Goal: Task Accomplishment & Management: Manage account settings

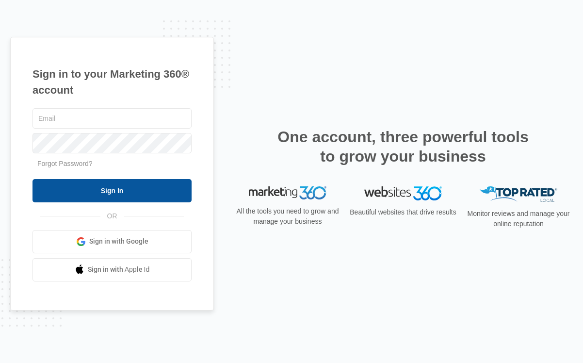
type input "[EMAIL_ADDRESS][DOMAIN_NAME]"
click at [153, 196] on input "Sign In" at bounding box center [112, 190] width 159 height 23
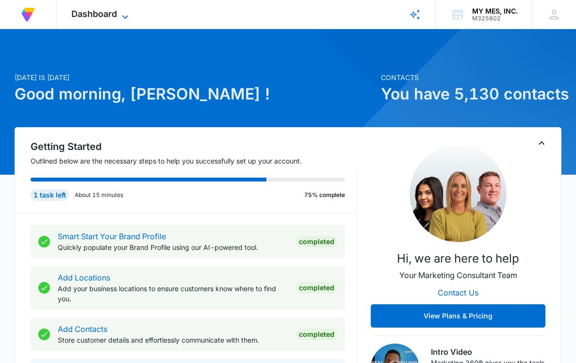
click at [115, 13] on span "Dashboard" at bounding box center [94, 14] width 46 height 10
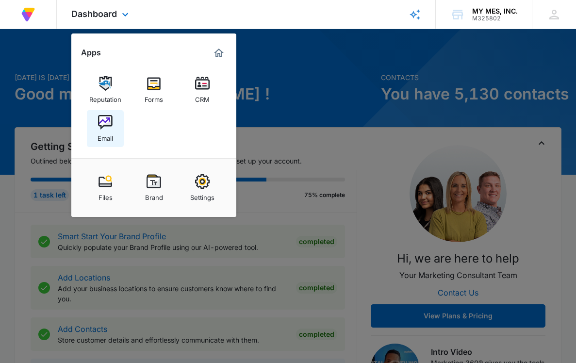
click at [105, 120] on img at bounding box center [105, 122] width 15 height 15
